Goal: Information Seeking & Learning: Learn about a topic

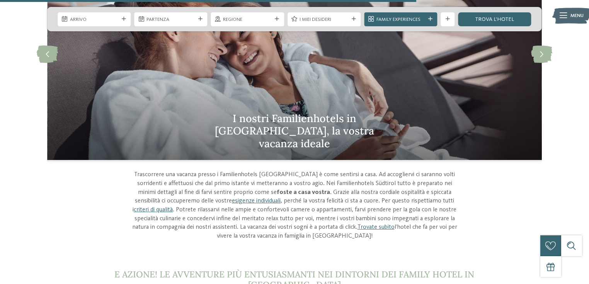
scroll to position [2258, 0]
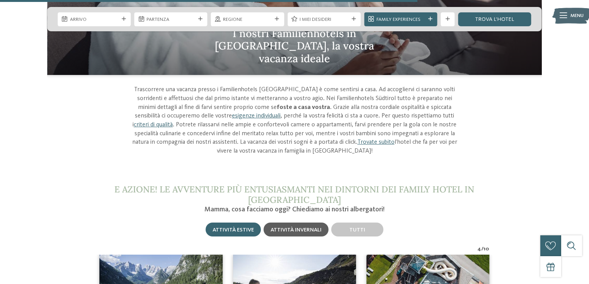
click at [302, 227] on div "Attività invernali" at bounding box center [296, 230] width 51 height 7
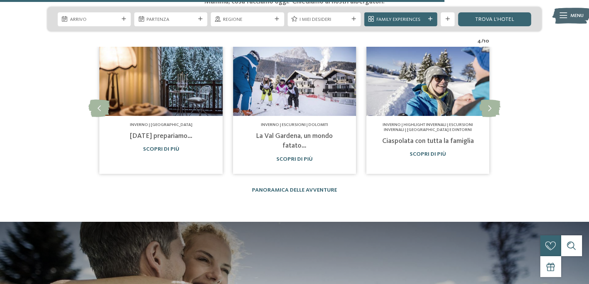
scroll to position [2382, 0]
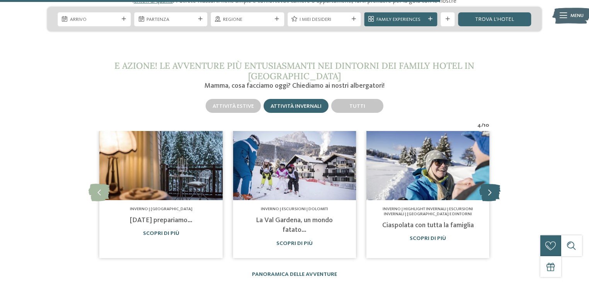
click at [486, 184] on icon at bounding box center [489, 192] width 21 height 17
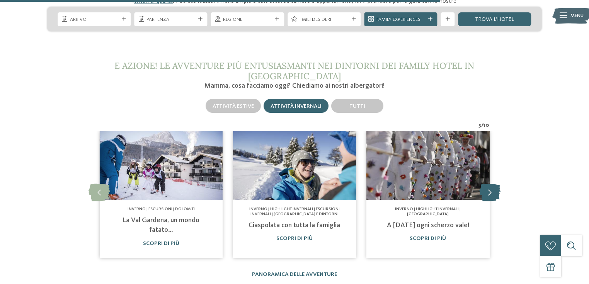
click at [486, 184] on icon at bounding box center [489, 192] width 21 height 17
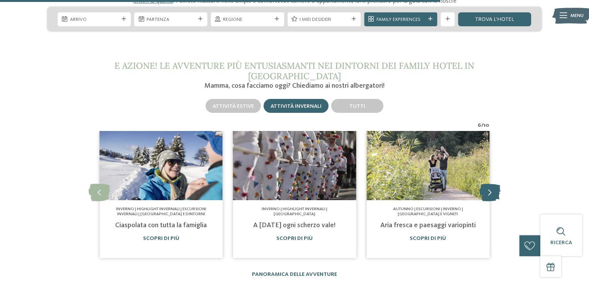
click at [486, 184] on icon at bounding box center [489, 192] width 21 height 17
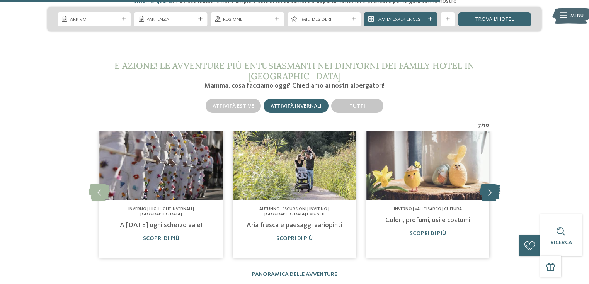
click at [486, 184] on icon at bounding box center [489, 192] width 21 height 17
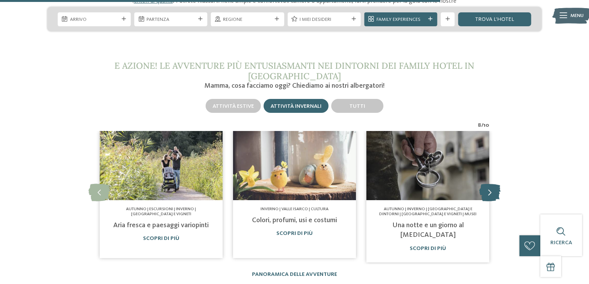
click at [486, 184] on icon at bounding box center [489, 192] width 21 height 17
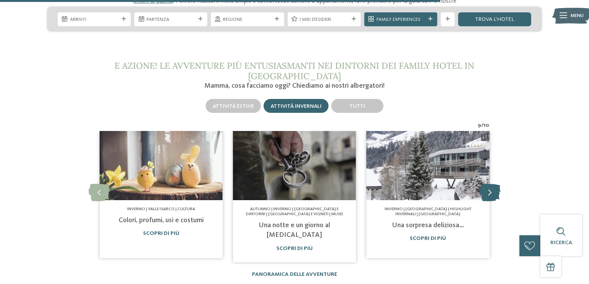
click at [486, 184] on icon at bounding box center [489, 192] width 21 height 17
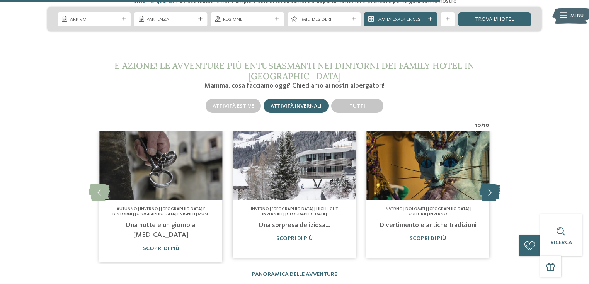
click at [486, 184] on icon at bounding box center [489, 192] width 21 height 17
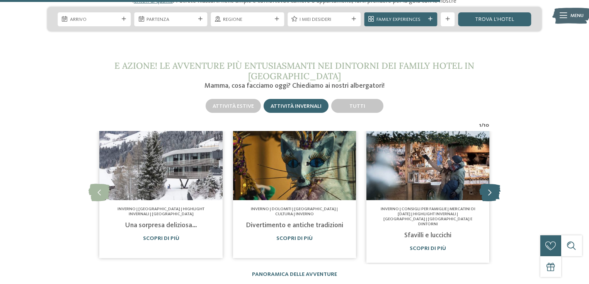
click at [486, 184] on icon at bounding box center [489, 192] width 21 height 17
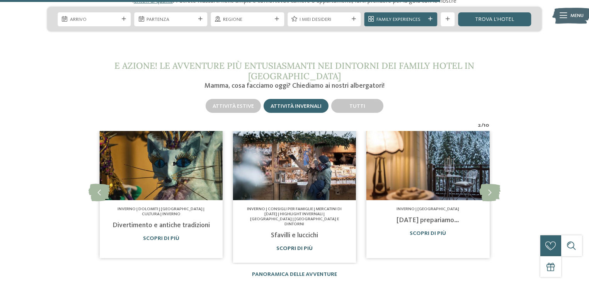
click at [284, 246] on link "Scopri di più" at bounding box center [294, 248] width 36 height 5
